Goal: Information Seeking & Learning: Learn about a topic

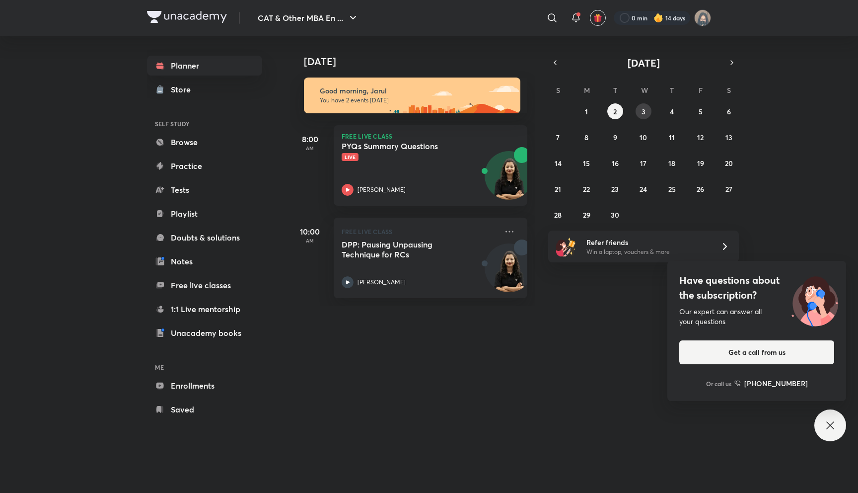
click at [640, 117] on button "3" at bounding box center [644, 111] width 16 height 16
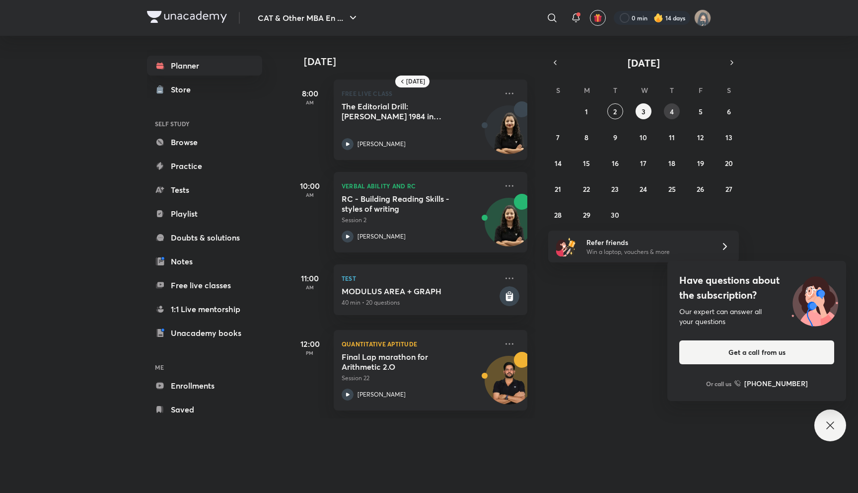
click at [672, 110] on abbr "4" at bounding box center [672, 111] width 4 height 9
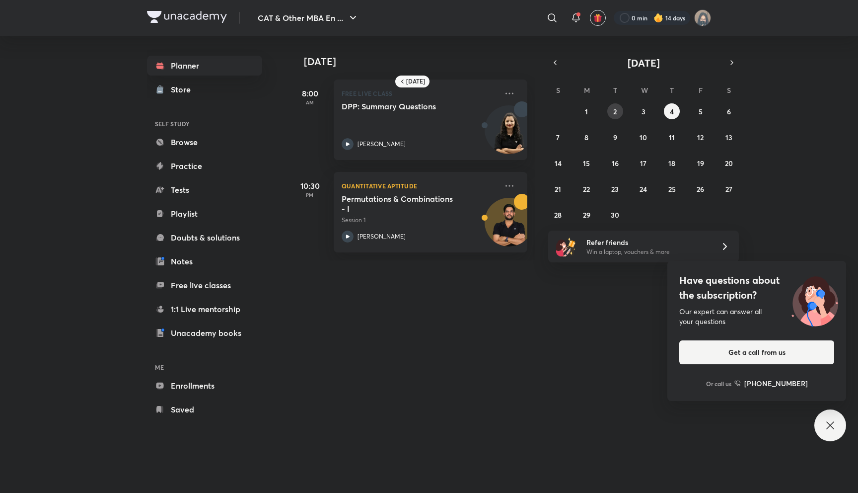
click at [616, 116] on button "2" at bounding box center [615, 111] width 16 height 16
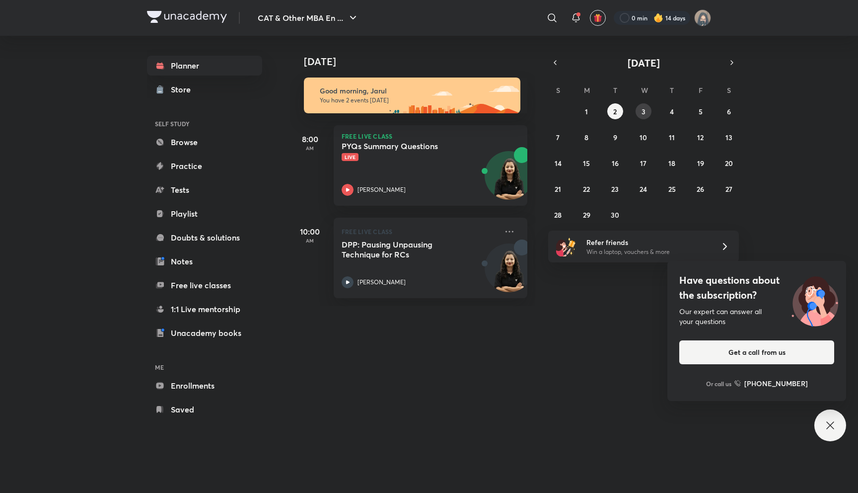
click at [642, 114] on abbr "3" at bounding box center [644, 111] width 4 height 9
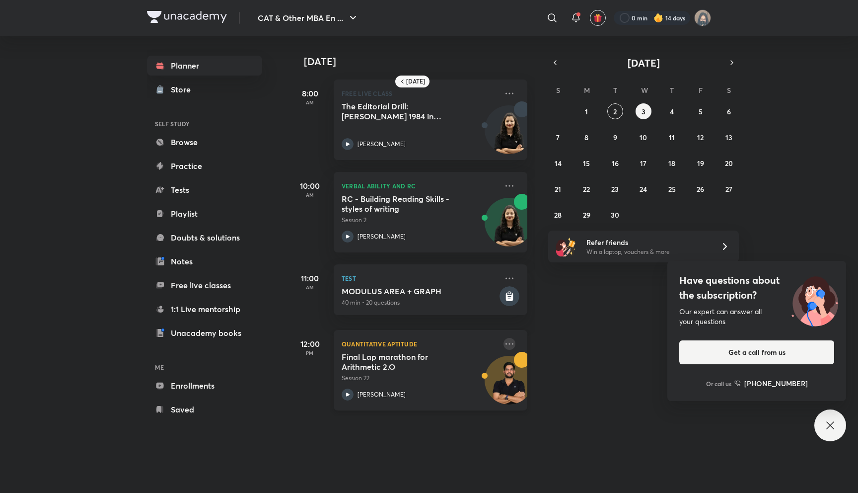
click at [512, 344] on icon at bounding box center [510, 343] width 8 height 1
click at [551, 365] on li "View educator" at bounding box center [579, 366] width 98 height 22
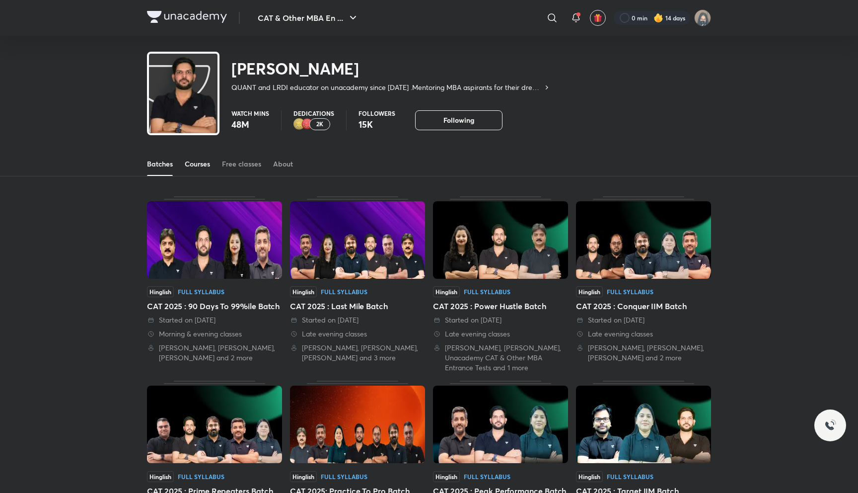
click at [199, 159] on div "Courses" at bounding box center [197, 164] width 25 height 10
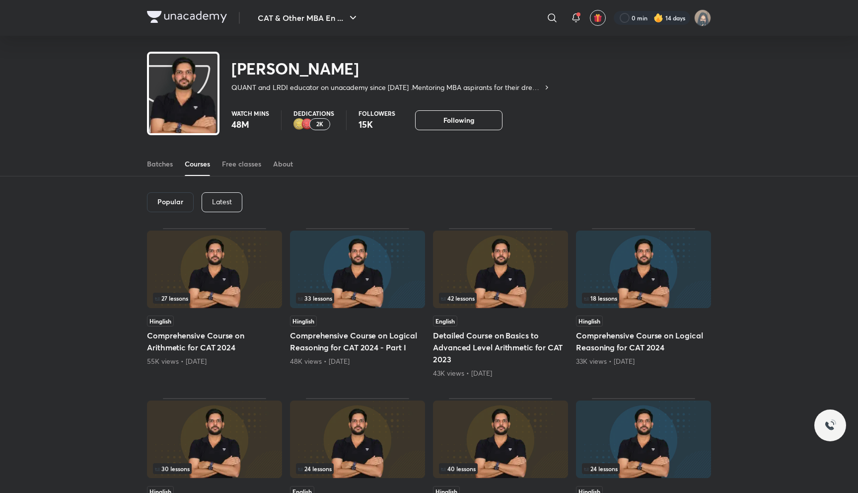
click at [218, 195] on div "Latest" at bounding box center [222, 202] width 41 height 20
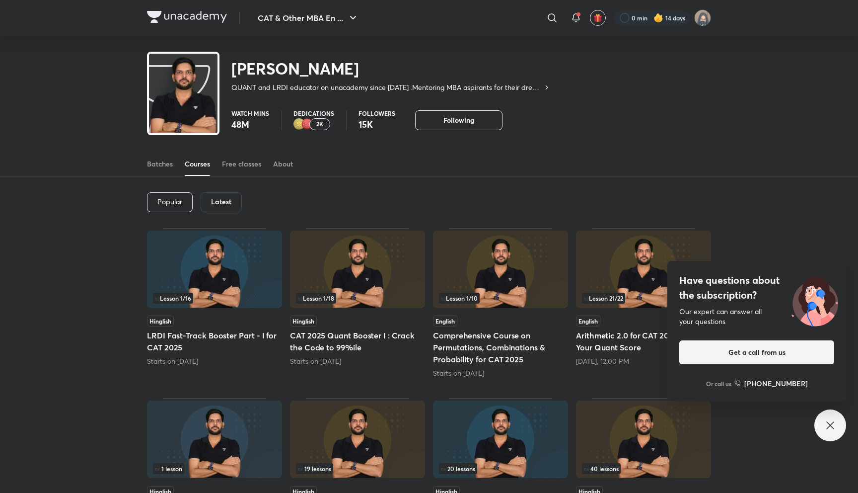
click at [208, 341] on h5 "LRDI Fast-Track Booster Part - I for CAT 2025" at bounding box center [214, 341] width 135 height 24
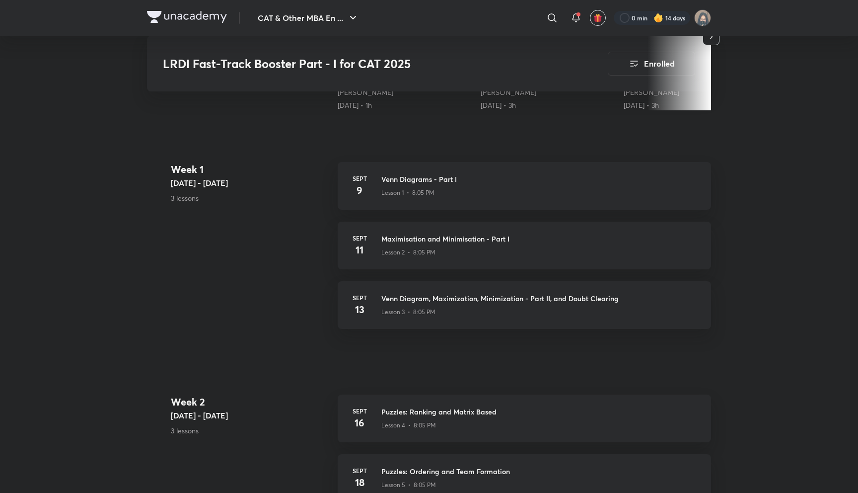
scroll to position [350, 0]
click at [208, 12] on img at bounding box center [187, 17] width 80 height 12
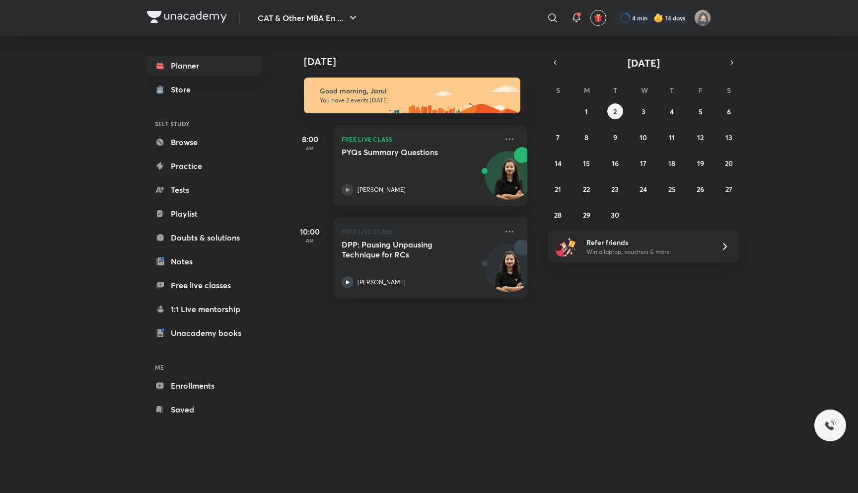
click at [502, 208] on div "10:00 AM FREE LIVE CLASS DPP: Pausing Unpausing Technique for RCs Alpa Sharma" at bounding box center [408, 252] width 237 height 92
click at [474, 270] on div "DPP: Pausing Unpausing Technique for RCs Live [PERSON_NAME]" at bounding box center [420, 260] width 156 height 55
